Goal: Task Accomplishment & Management: Manage account settings

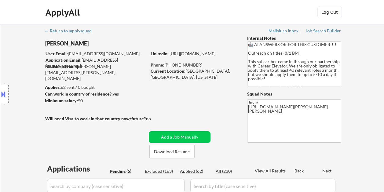
select select ""pending""
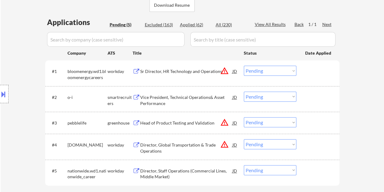
scroll to position [168, 0]
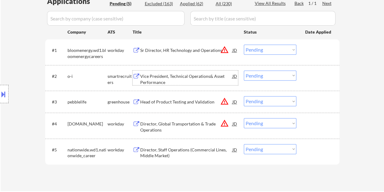
click at [170, 79] on div "Vice President, Technical Operations& Asset Performance" at bounding box center [186, 79] width 92 height 12
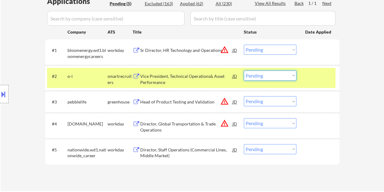
click at [284, 78] on select "Choose an option... Pending Applied Excluded (Questions) Excluded (Expired) Exc…" at bounding box center [270, 76] width 53 height 10
click at [244, 71] on select "Choose an option... Pending Applied Excluded (Questions) Excluded (Expired) Exc…" at bounding box center [270, 76] width 53 height 10
select select ""pending""
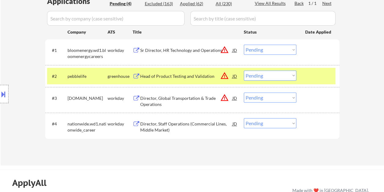
click at [103, 71] on div "Location Inclusions:" at bounding box center [54, 94] width 109 height 113
click at [154, 76] on div "Head of Product Testing and Validation" at bounding box center [186, 76] width 92 height 6
